Goal: Task Accomplishment & Management: Use online tool/utility

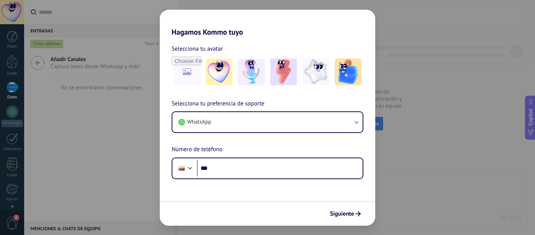
click at [117, 191] on div "Hagamos Kommo tuyo Selecciona tu avatar Selecciona tu preferencia de soporte Wh…" at bounding box center [267, 117] width 535 height 235
click at [342, 214] on span "Siguiente" at bounding box center [342, 213] width 24 height 5
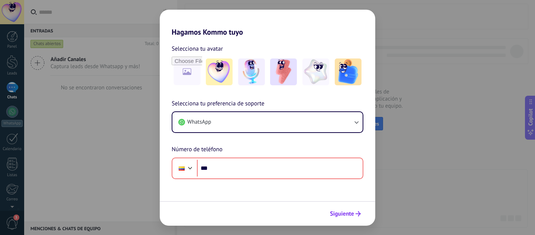
click at [342, 214] on span "Siguiente" at bounding box center [342, 213] width 24 height 5
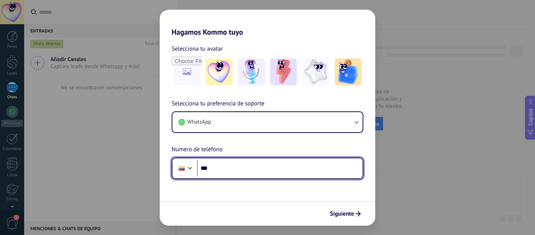
click at [190, 171] on div at bounding box center [190, 166] width 9 height 9
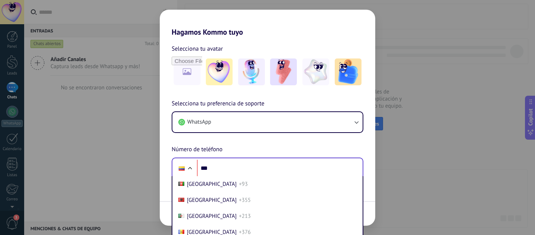
scroll to position [558, 0]
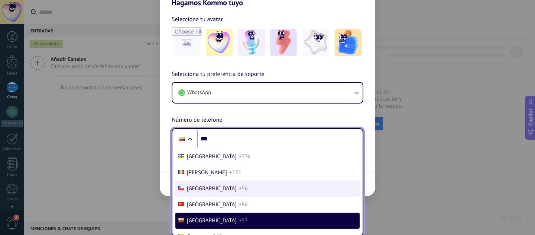
click at [193, 192] on span "[GEOGRAPHIC_DATA]" at bounding box center [212, 188] width 50 height 7
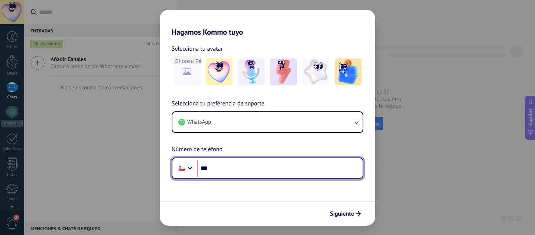
scroll to position [0, 0]
click at [231, 166] on input "***" at bounding box center [280, 167] width 166 height 17
type input "**********"
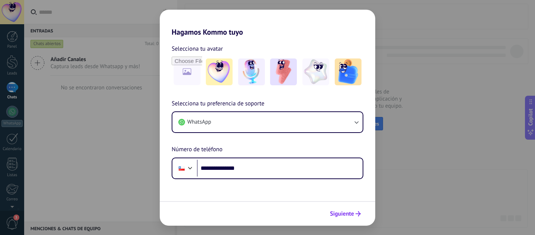
click at [339, 211] on span "Siguiente" at bounding box center [342, 213] width 24 height 5
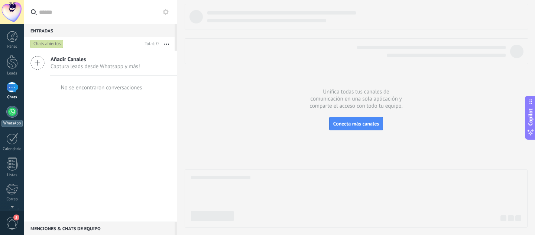
click at [9, 110] on div at bounding box center [12, 112] width 12 height 12
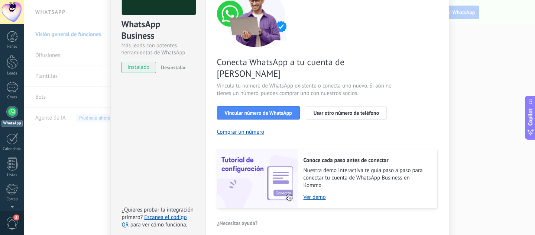
scroll to position [72, 0]
click at [254, 110] on span "Vincular número de WhatsApp" at bounding box center [258, 112] width 67 height 5
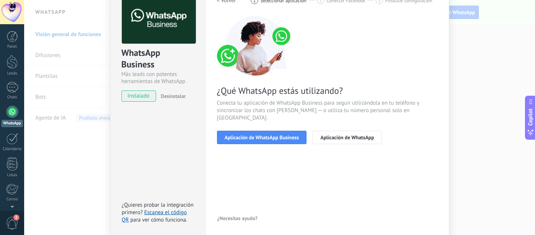
scroll to position [39, 0]
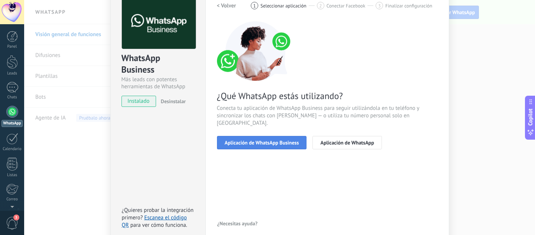
click at [254, 140] on span "Aplicación de WhatsApp Business" at bounding box center [262, 142] width 74 height 5
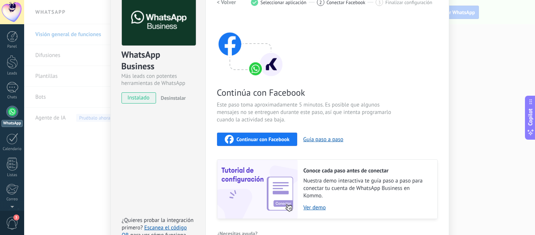
scroll to position [41, 0]
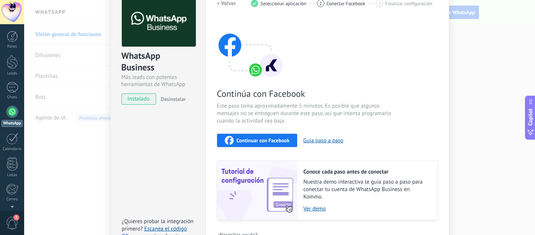
click at [261, 140] on span "Continuar con Facebook" at bounding box center [263, 140] width 53 height 5
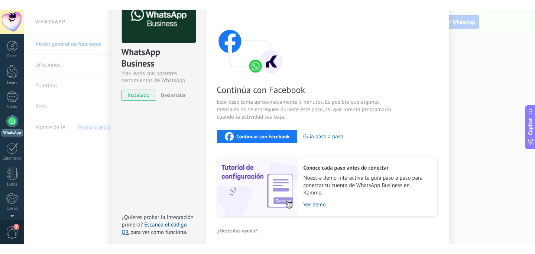
scroll to position [55, 0]
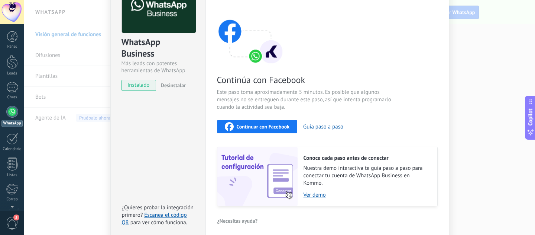
click at [251, 126] on span "Continuar con Facebook" at bounding box center [263, 126] width 53 height 5
